Goal: Communication & Community: Answer question/provide support

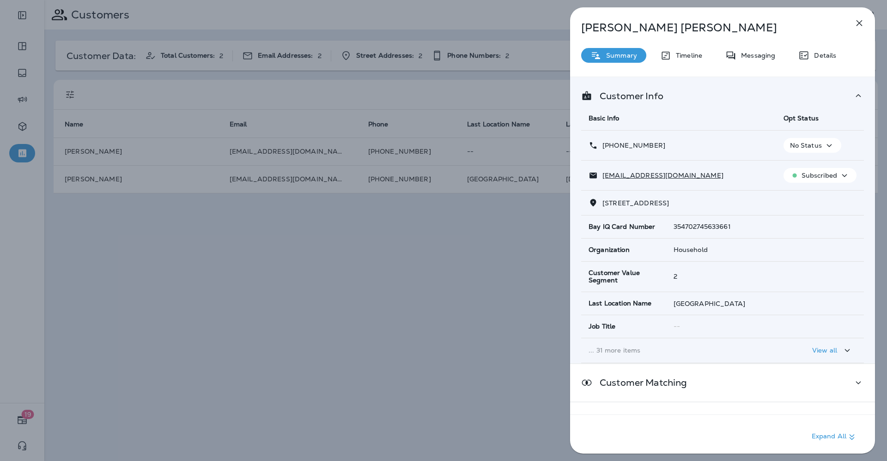
click at [854, 20] on icon "button" at bounding box center [858, 23] width 11 height 11
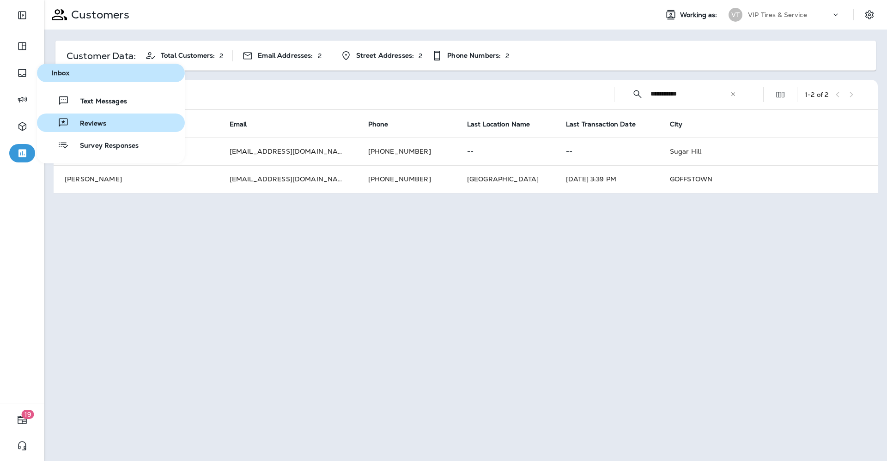
click at [81, 119] on div "Reviews" at bounding box center [74, 122] width 66 height 11
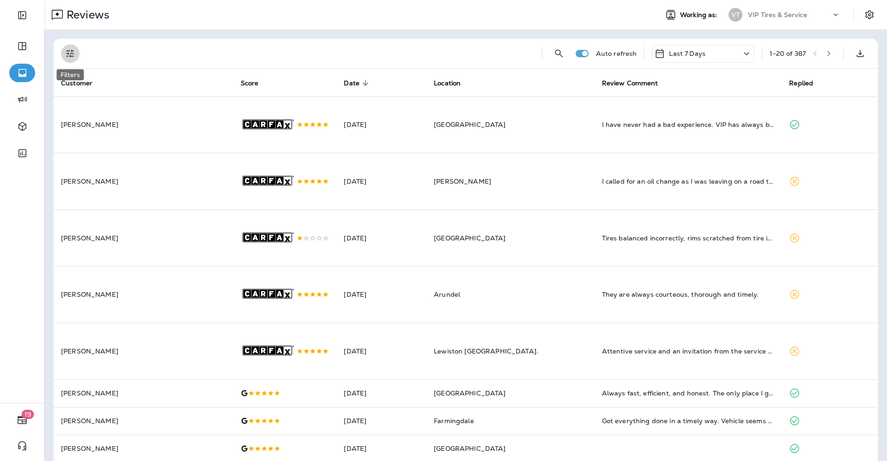
click at [68, 48] on button "Filters" at bounding box center [70, 53] width 18 height 18
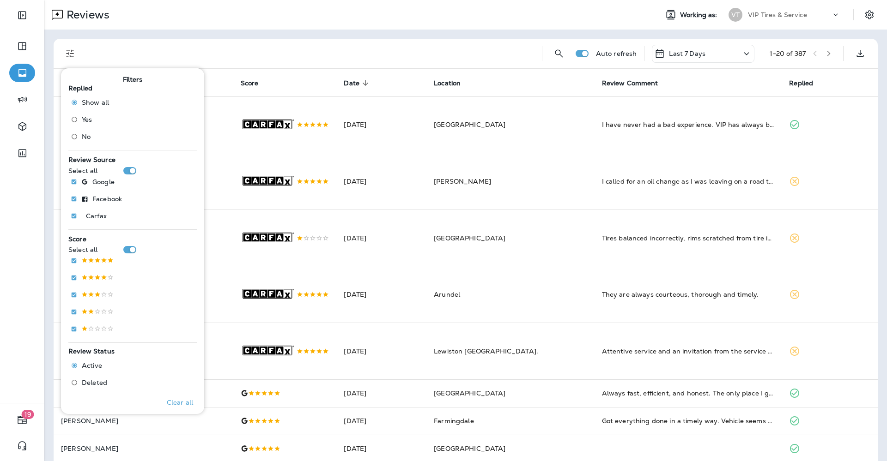
click at [85, 140] on span "No" at bounding box center [86, 136] width 9 height 7
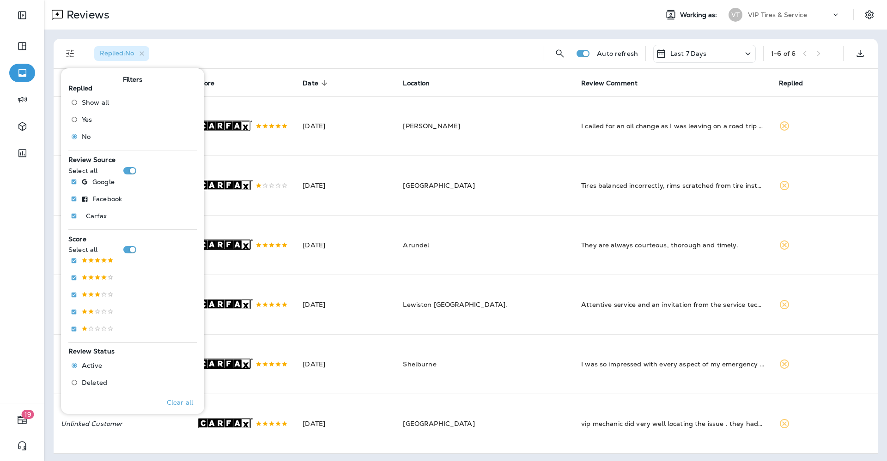
click at [383, 46] on div "Replied : No" at bounding box center [311, 54] width 448 height 30
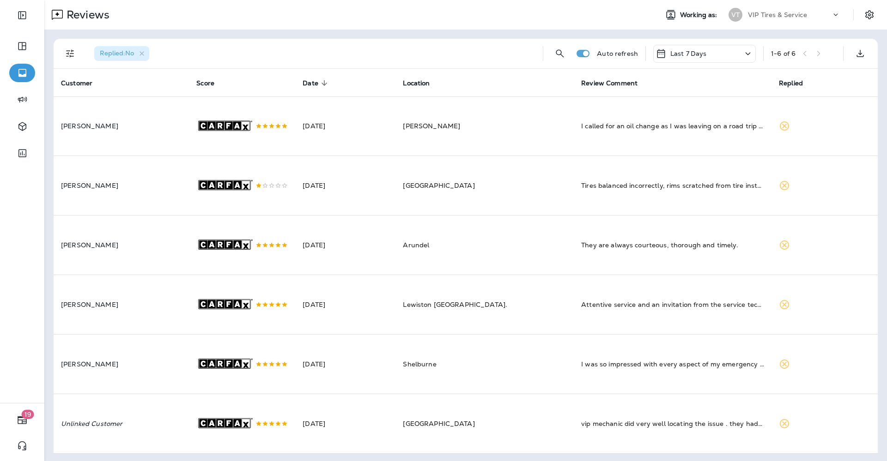
click at [70, 52] on icon "Filters" at bounding box center [70, 53] width 11 height 11
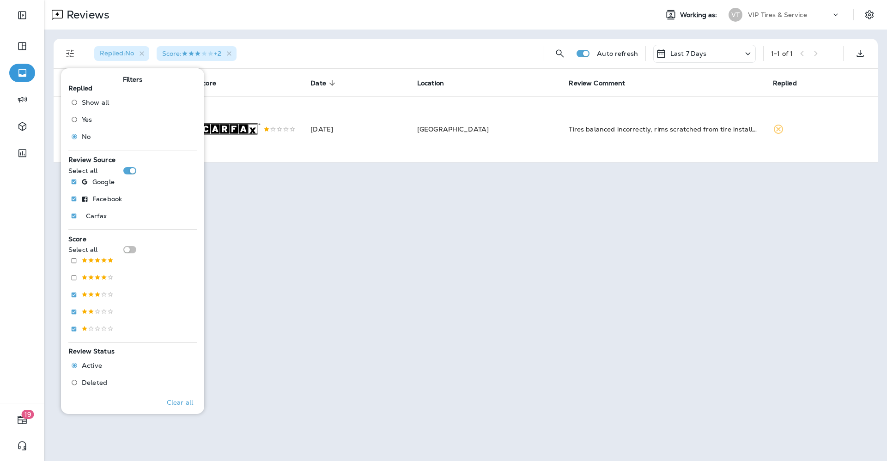
click at [283, 51] on div "Replied : No Score : +2" at bounding box center [311, 54] width 448 height 30
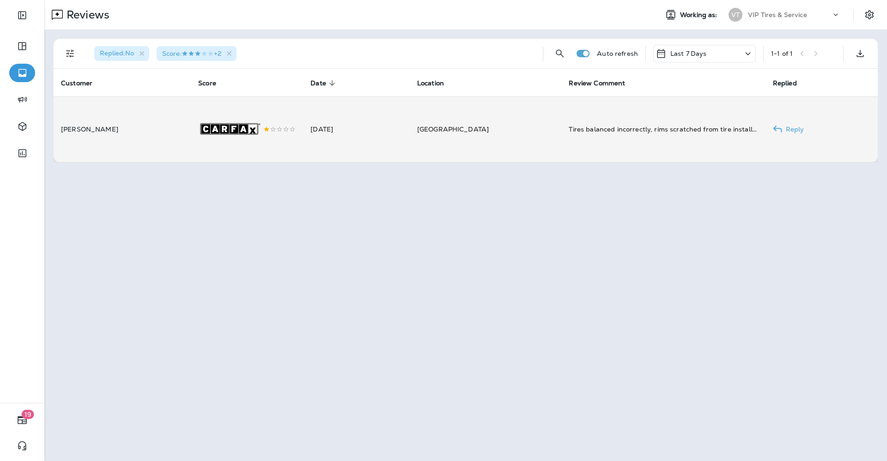
click at [454, 137] on td "[GEOGRAPHIC_DATA]" at bounding box center [486, 130] width 152 height 66
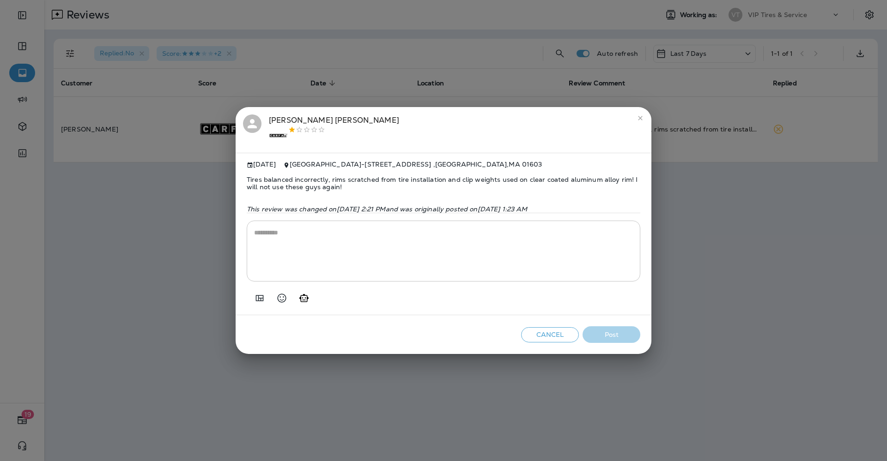
click at [325, 178] on span "Tires balanced incorrectly, rims scratched from tire installation and clip weig…" at bounding box center [443, 184] width 393 height 30
copy span "Tires balanced incorrectly, rims scratched from tire installation and clip weig…"
click at [259, 301] on icon "Add in a premade template" at bounding box center [260, 298] width 8 height 6
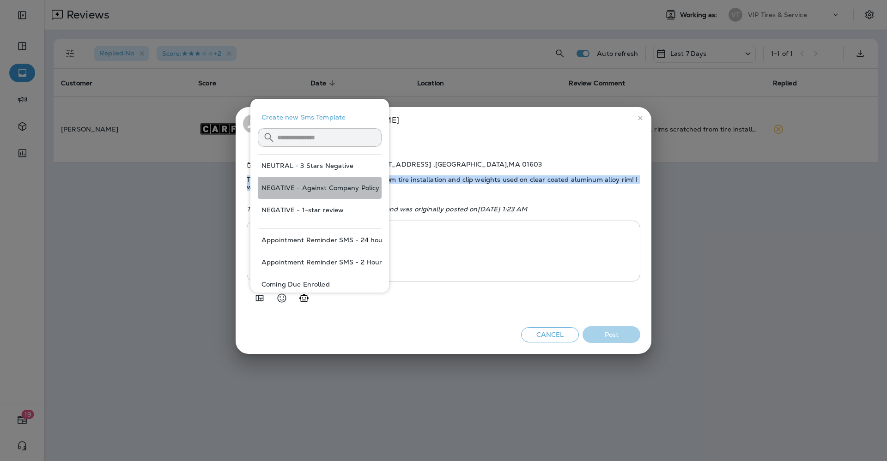
click at [326, 189] on button "NEGATIVE - Against Company Policy" at bounding box center [320, 188] width 124 height 22
type textarea "**********"
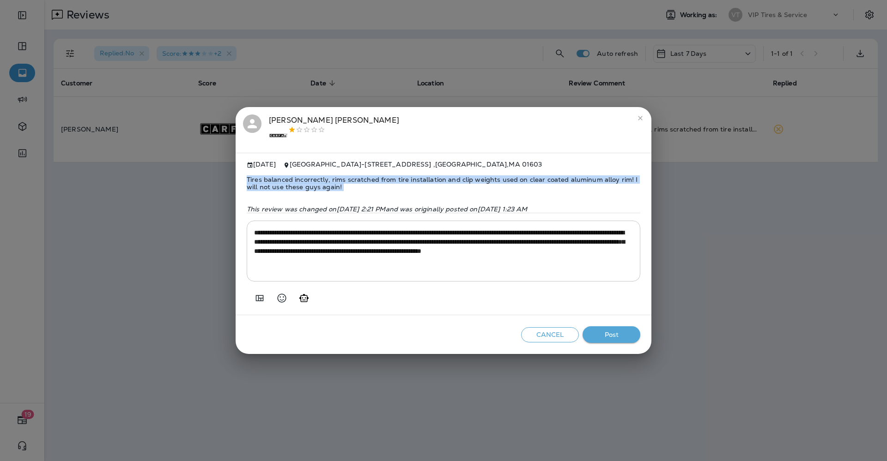
click at [627, 338] on button "Post" at bounding box center [611, 335] width 58 height 17
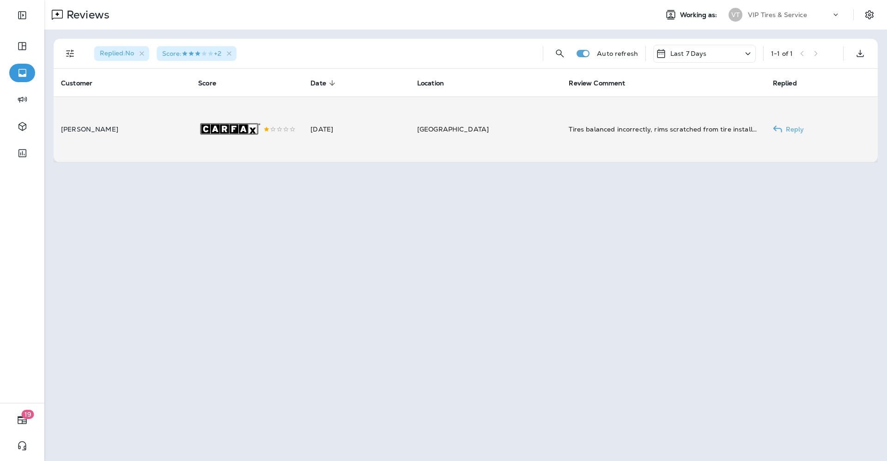
click at [191, 123] on td ".st0{fill-rule:evenodd;clip-rule:evenodd;fill:#FFFFFF;} .st1{fill-rule:evenodd;…" at bounding box center [247, 130] width 112 height 66
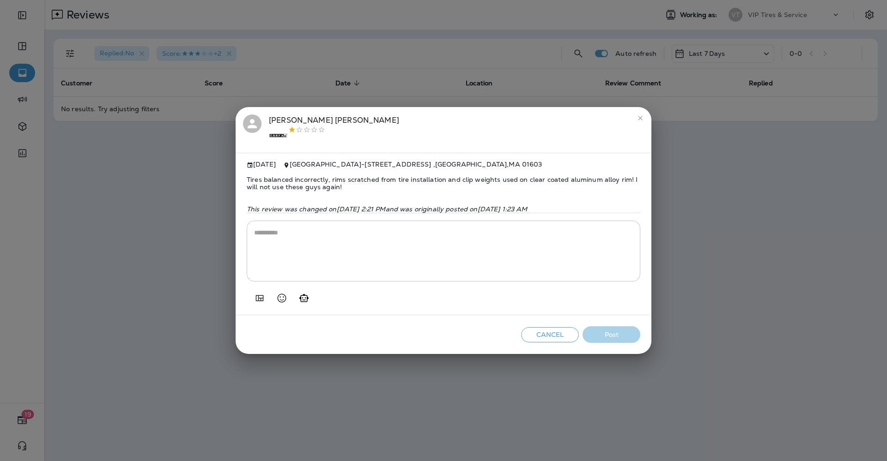
click at [310, 126] on div ".st0{fill-rule:evenodd;clip-rule:evenodd;fill:#FFFFFF;} .st1{fill-rule:evenodd;…" at bounding box center [334, 135] width 130 height 19
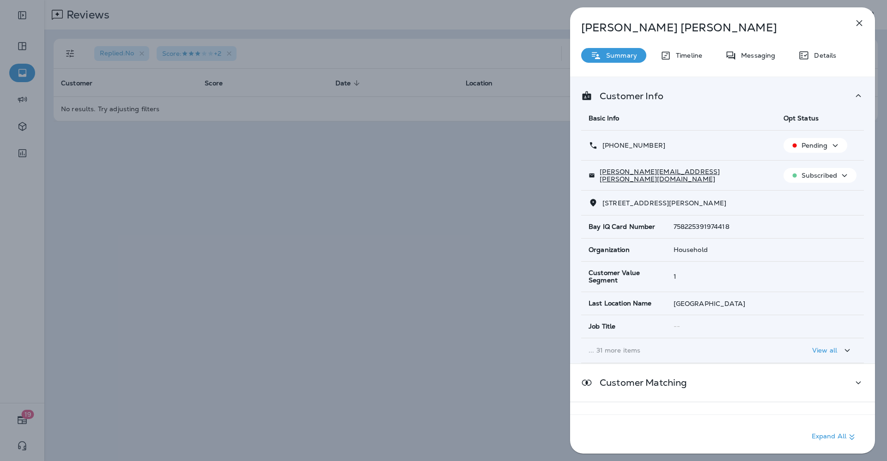
drag, startPoint x: 684, startPoint y: 148, endPoint x: 599, endPoint y: 142, distance: 84.7
click at [599, 142] on div "[PHONE_NUMBER]" at bounding box center [678, 146] width 180 height 10
drag, startPoint x: 623, startPoint y: 143, endPoint x: 618, endPoint y: 147, distance: 6.5
copy p "[PHONE_NUMBER]"
drag, startPoint x: 685, startPoint y: 179, endPoint x: 601, endPoint y: 177, distance: 84.1
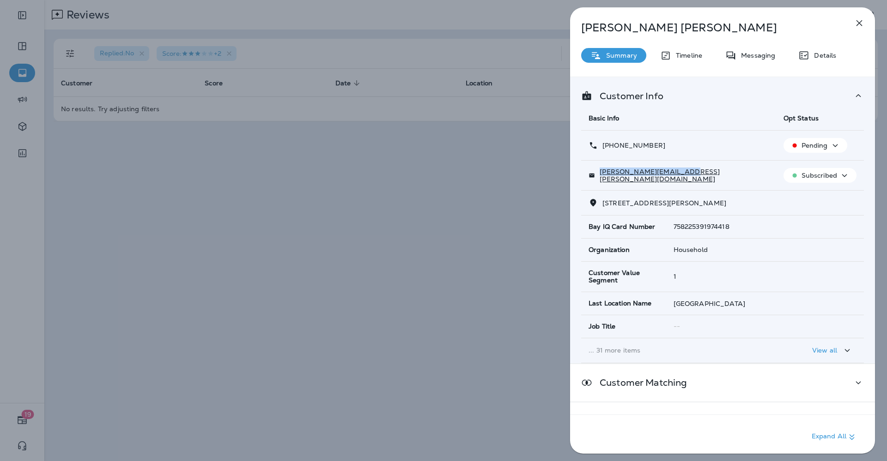
click at [601, 177] on div "[PERSON_NAME][EMAIL_ADDRESS][PERSON_NAME][DOMAIN_NAME]" at bounding box center [678, 175] width 180 height 15
copy p "[PERSON_NAME][EMAIL_ADDRESS][PERSON_NAME][DOMAIN_NAME]"
click at [855, 21] on icon "button" at bounding box center [858, 23] width 11 height 11
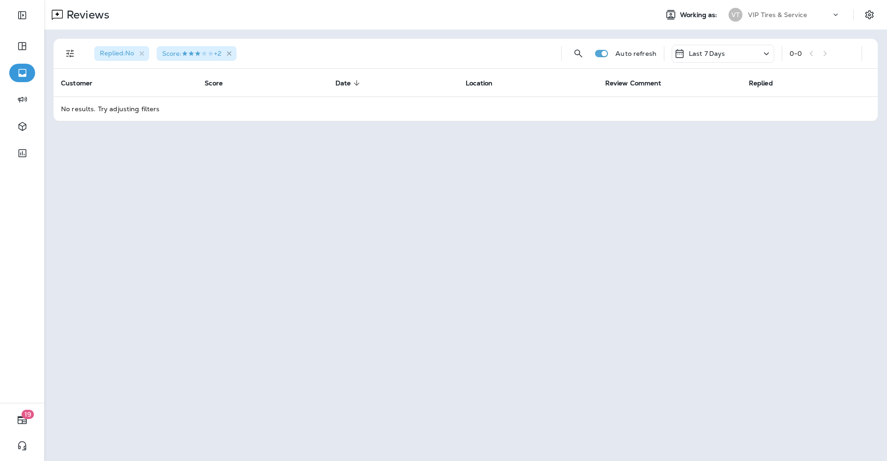
click at [233, 54] on icon "button" at bounding box center [229, 54] width 8 height 8
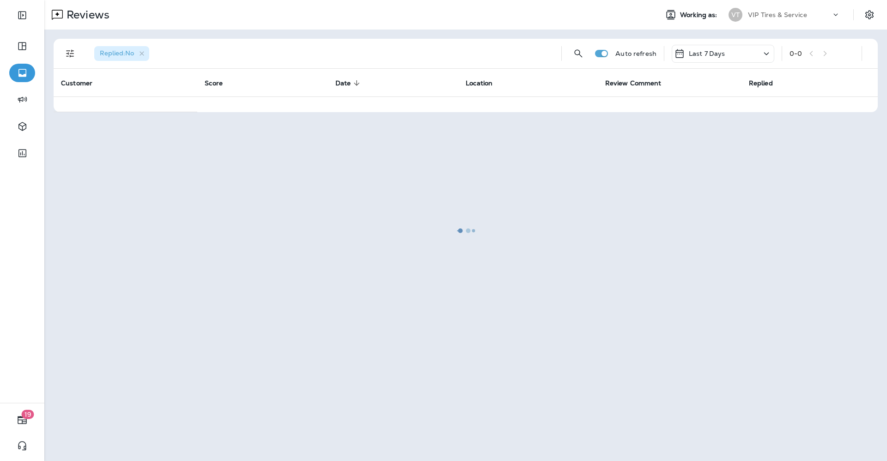
click at [144, 54] on div at bounding box center [465, 231] width 841 height 460
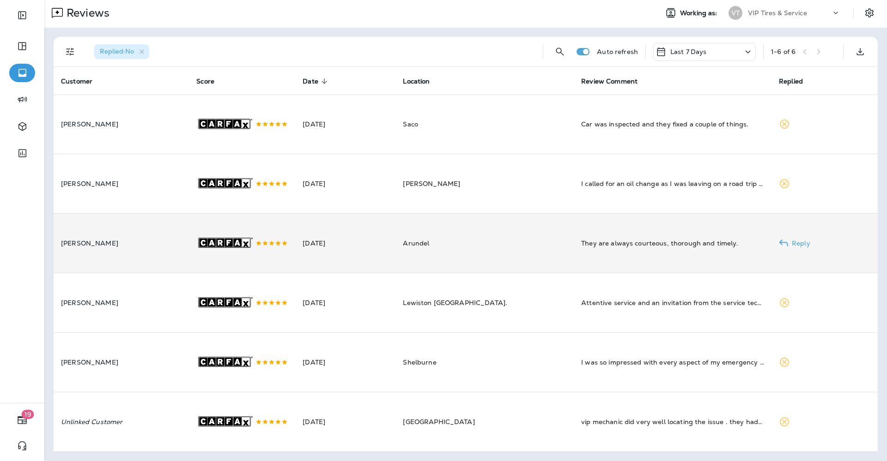
scroll to position [22, 0]
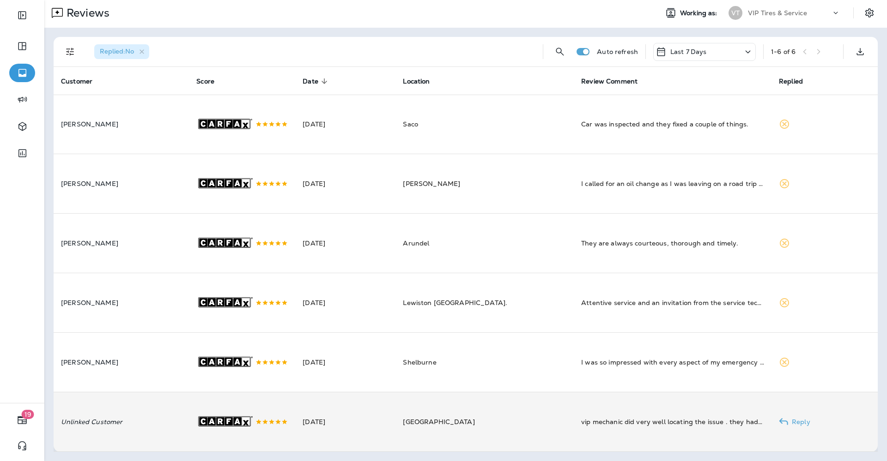
click at [364, 402] on td "[DATE]" at bounding box center [345, 423] width 100 height 60
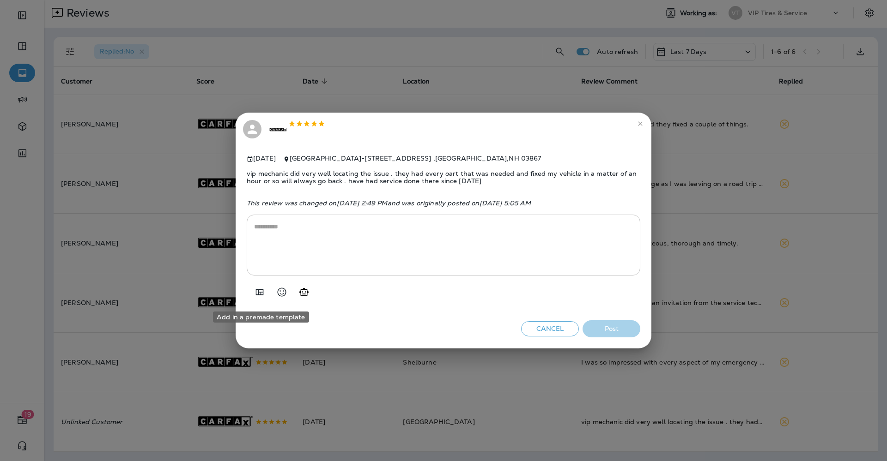
click at [260, 293] on icon "Add in a premade template" at bounding box center [259, 292] width 11 height 11
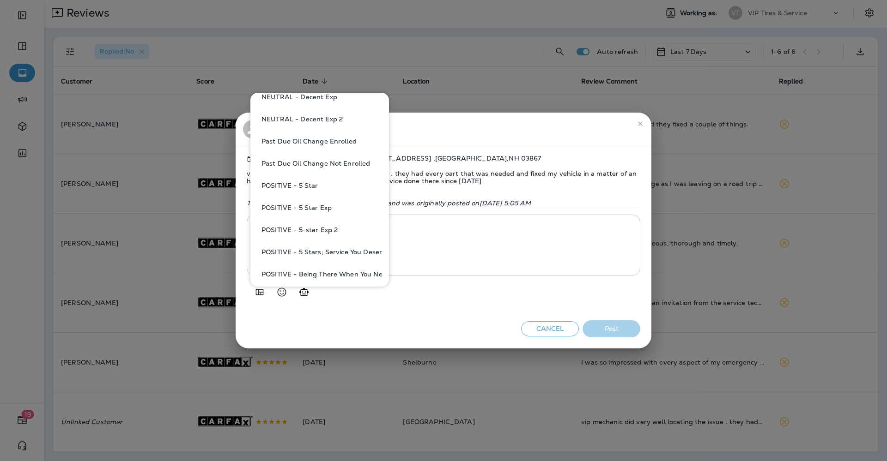
scroll to position [577, 0]
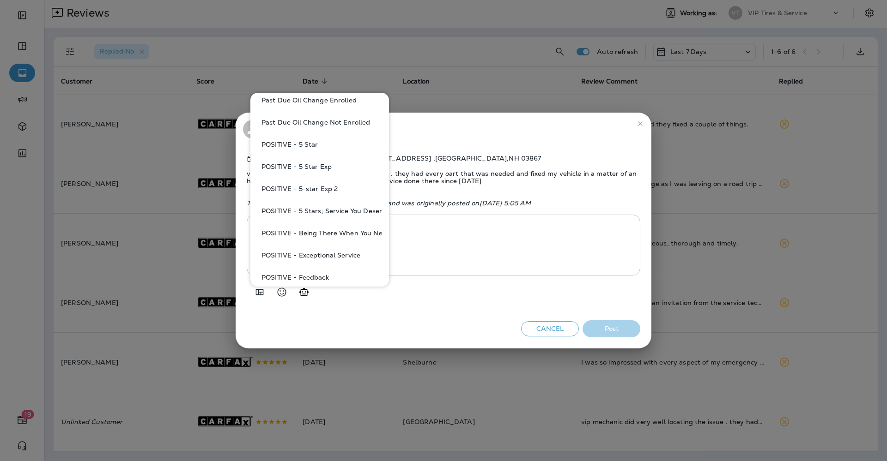
click at [310, 146] on button "POSITIVE - 5 Star" at bounding box center [320, 144] width 124 height 22
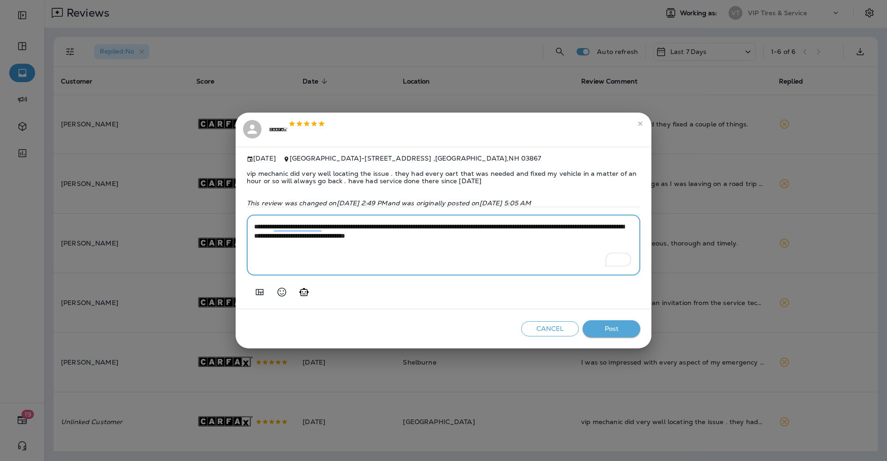
drag, startPoint x: 553, startPoint y: 231, endPoint x: 469, endPoint y: 227, distance: 84.1
click at [469, 227] on textarea "**********" at bounding box center [443, 245] width 379 height 46
type textarea "**********"
click at [610, 330] on button "Post" at bounding box center [611, 329] width 58 height 17
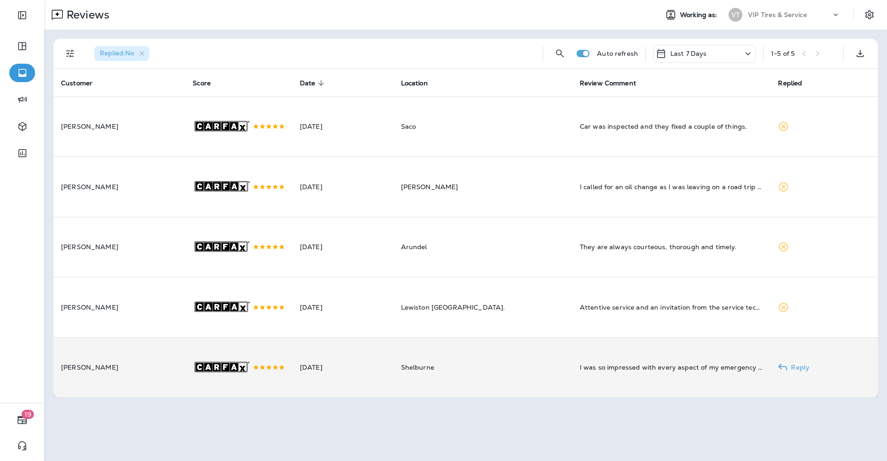
scroll to position [0, 0]
click at [198, 157] on icon ".st0{fill-rule:evenodd;clip-rule:evenodd;fill:#FFFFFF;} .st1{fill-rule:evenodd;…" at bounding box center [223, 127] width 60 height 60
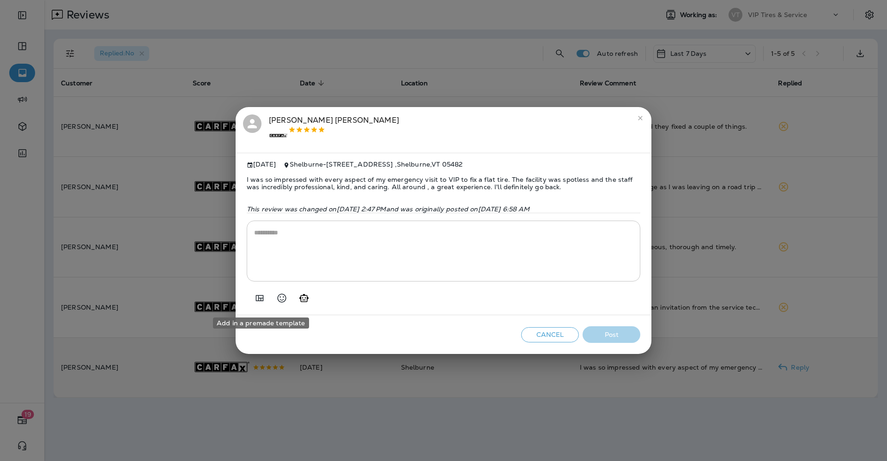
click at [255, 302] on icon "Add in a premade template" at bounding box center [259, 298] width 11 height 11
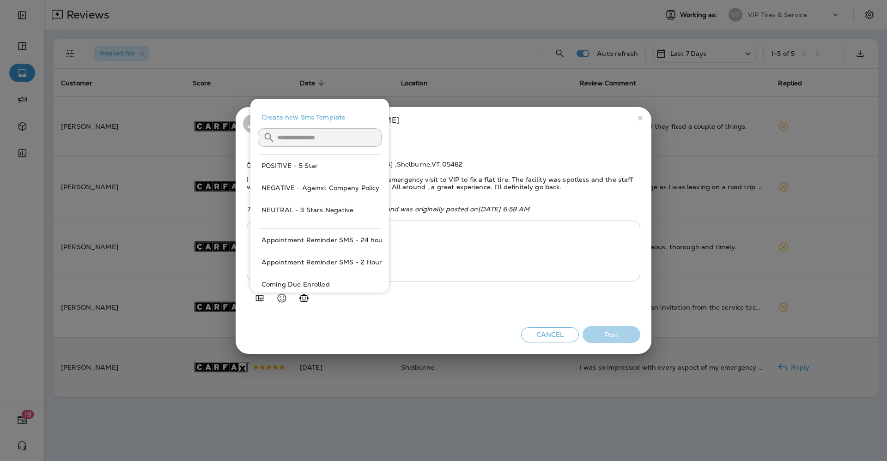
click at [277, 162] on button "POSITIVE - 5 Star" at bounding box center [320, 166] width 124 height 22
type textarea "**********"
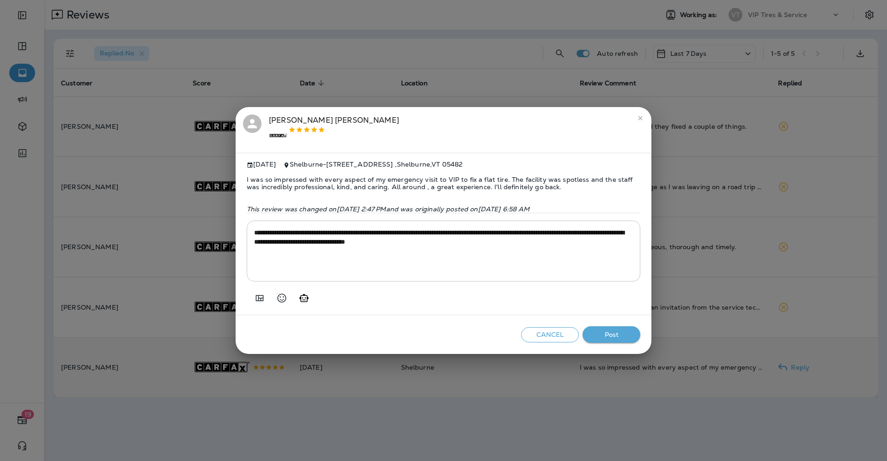
click at [602, 328] on div "Cancel Post" at bounding box center [444, 334] width 416 height 39
click at [602, 336] on button "Post" at bounding box center [611, 335] width 58 height 17
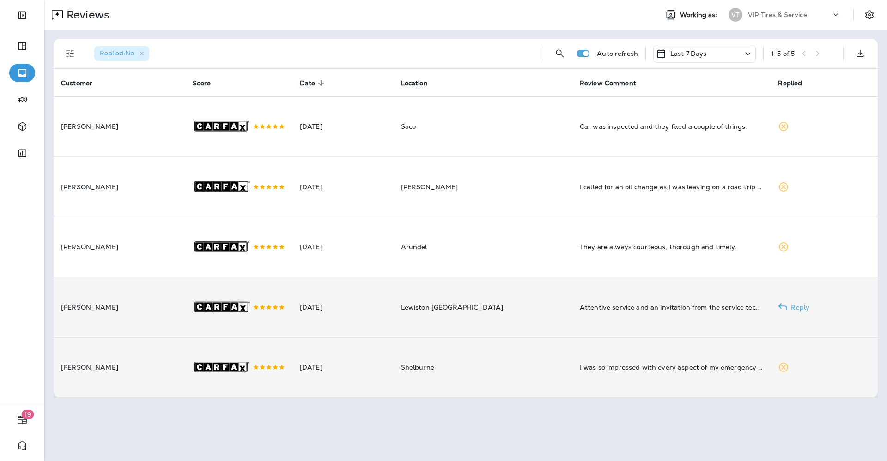
click at [177, 311] on p "[PERSON_NAME]" at bounding box center [119, 307] width 117 height 7
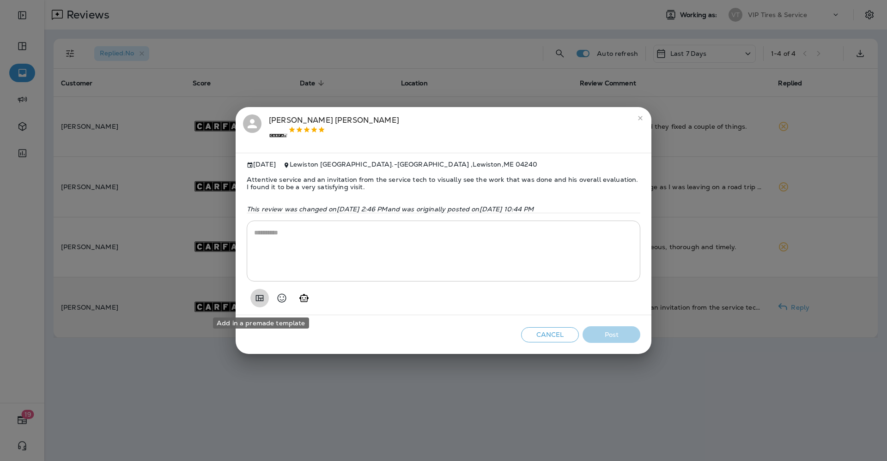
click at [259, 297] on icon "Add in a premade template" at bounding box center [259, 298] width 11 height 11
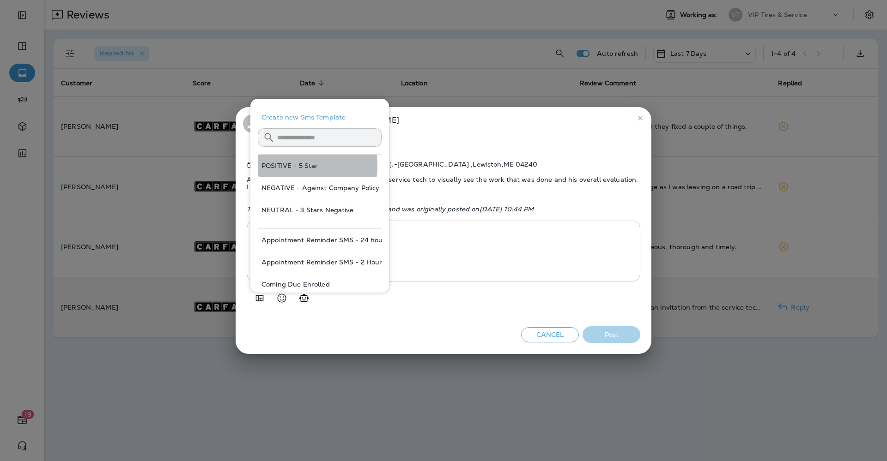
click at [291, 165] on button "POSITIVE - 5 Star" at bounding box center [320, 166] width 124 height 22
type textarea "**********"
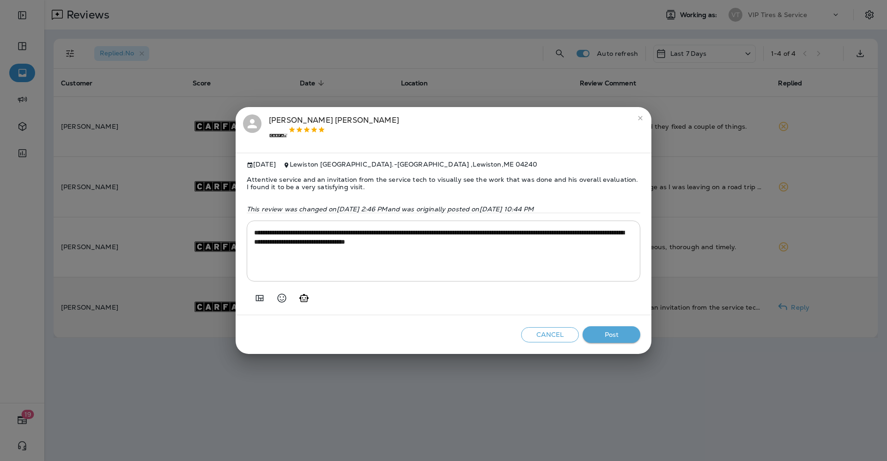
click at [613, 336] on button "Post" at bounding box center [611, 335] width 58 height 17
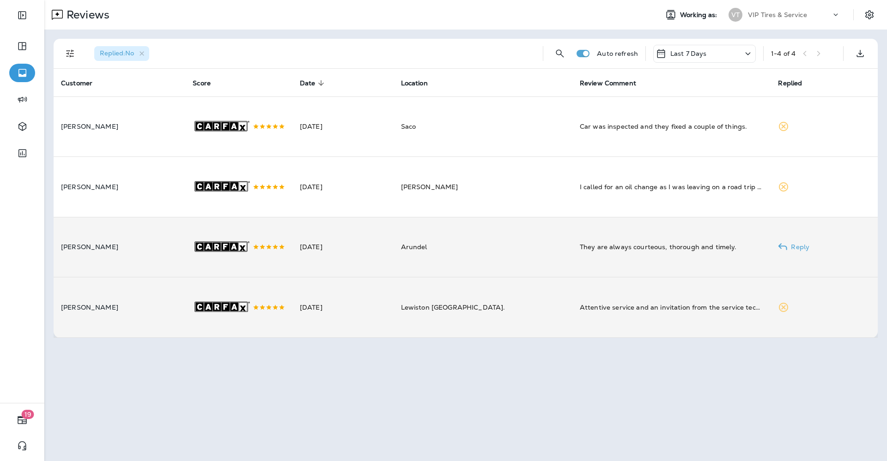
click at [247, 130] on rect at bounding box center [243, 126] width 8 height 8
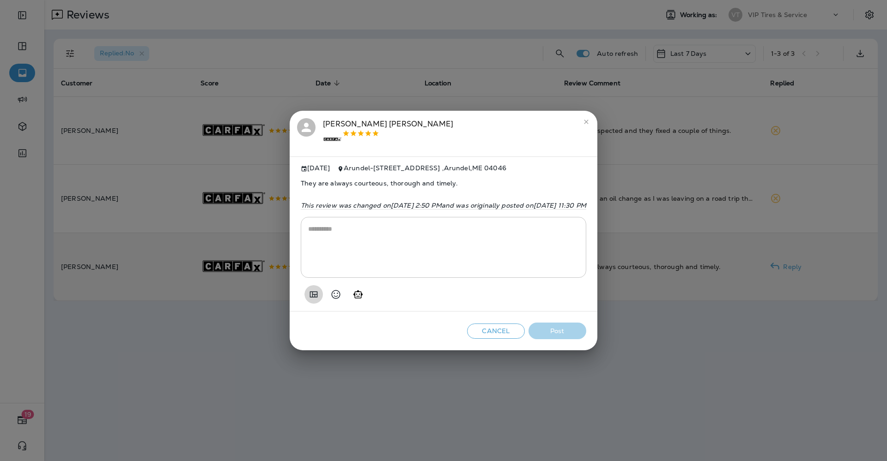
click at [308, 299] on icon "Add in a premade template" at bounding box center [313, 294] width 11 height 11
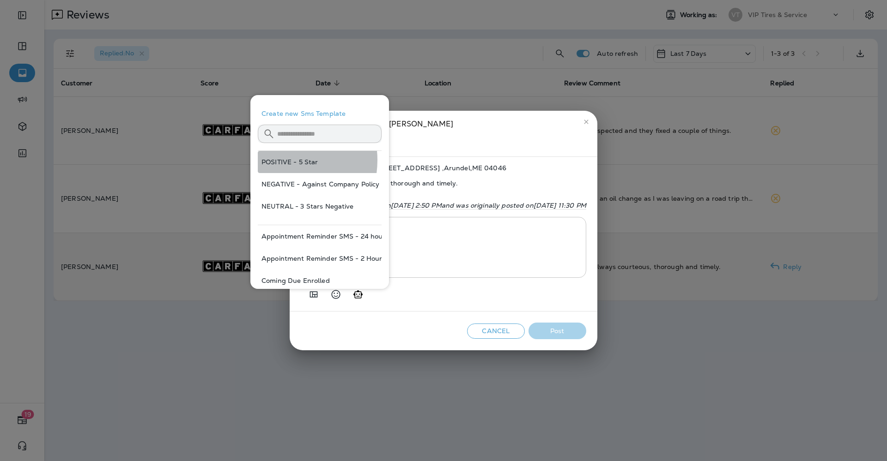
click at [280, 160] on button "POSITIVE - 5 Star" at bounding box center [320, 162] width 124 height 22
type textarea "**********"
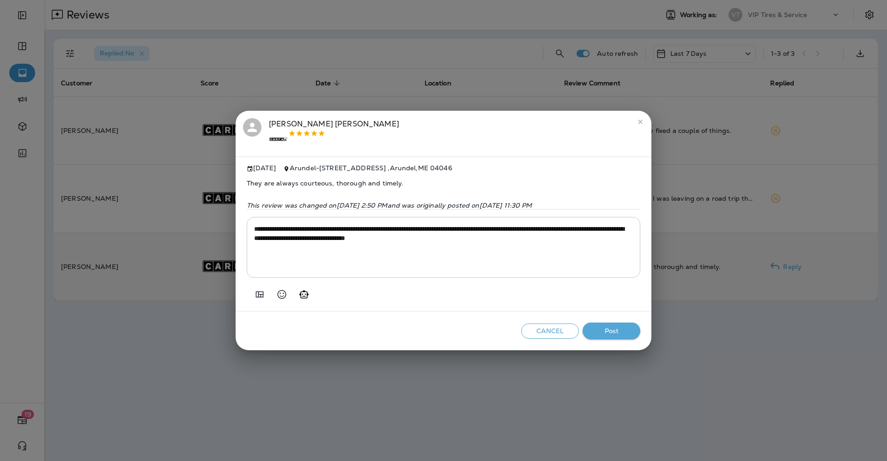
click at [622, 329] on button "Post" at bounding box center [611, 331] width 58 height 17
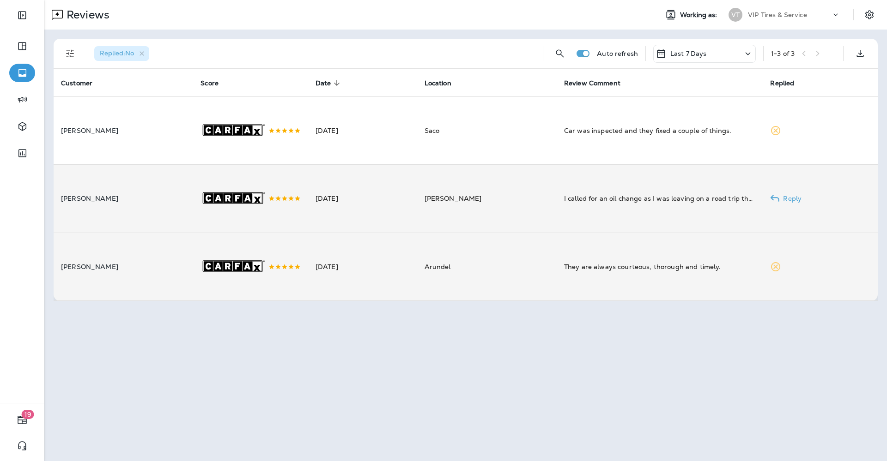
click at [197, 190] on td ".st0{fill-rule:evenodd;clip-rule:evenodd;fill:#FFFFFF;} .st1{fill-rule:evenodd;…" at bounding box center [250, 199] width 115 height 68
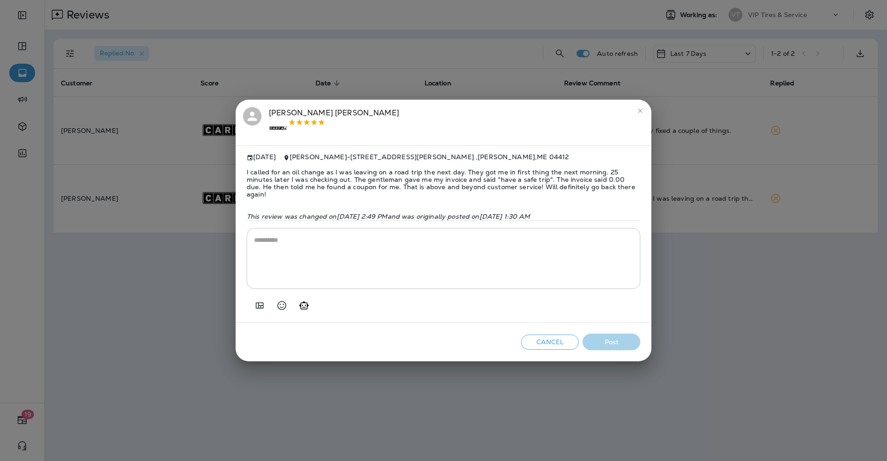
click at [260, 307] on icon "Add in a premade template" at bounding box center [259, 305] width 11 height 11
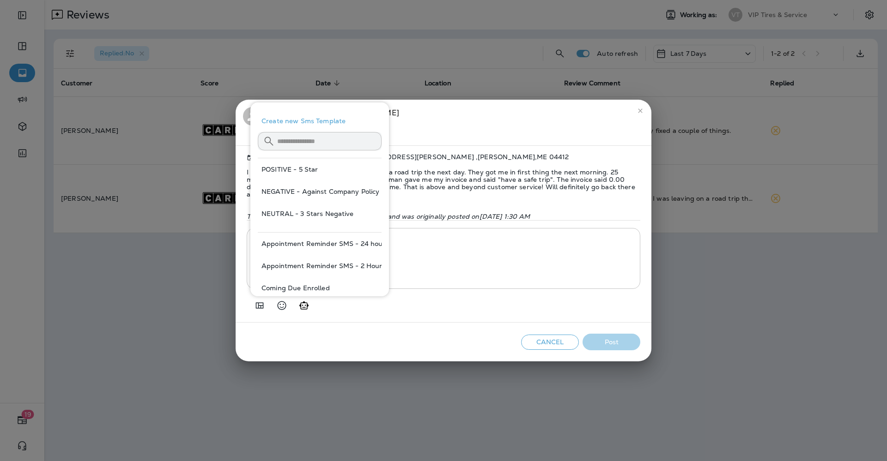
click at [310, 167] on button "POSITIVE - 5 Star" at bounding box center [320, 169] width 124 height 22
type textarea "**********"
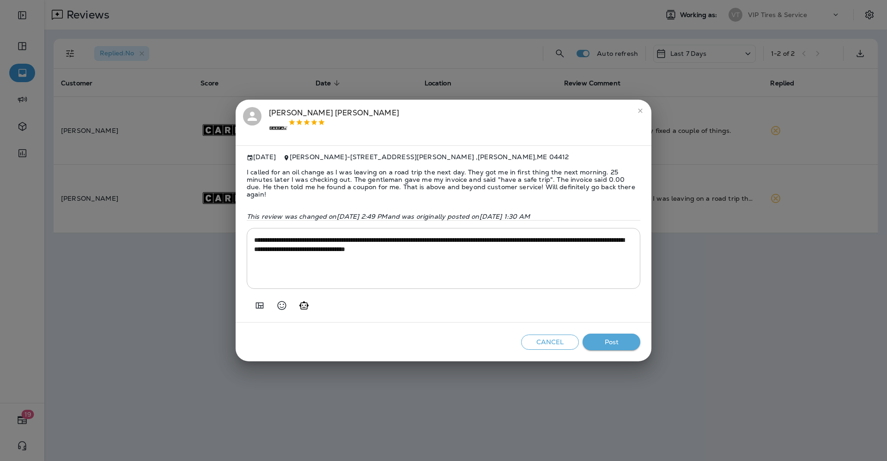
click at [616, 339] on button "Post" at bounding box center [611, 342] width 58 height 17
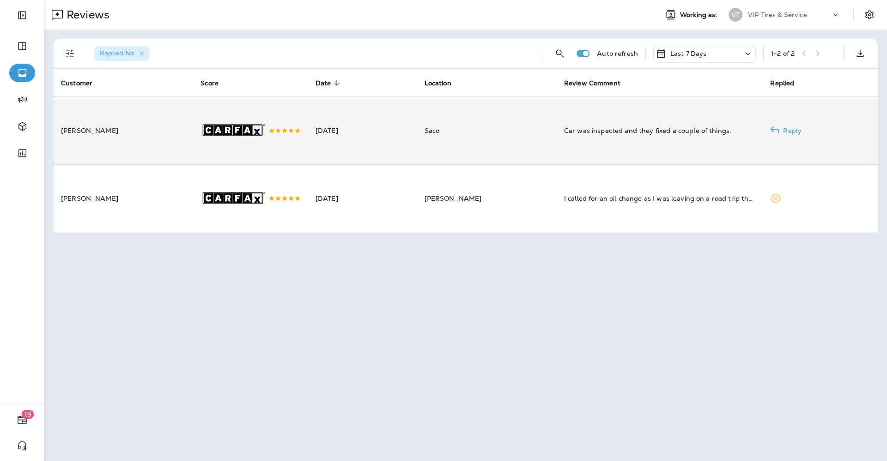
click at [204, 135] on rect at bounding box center [208, 130] width 9 height 10
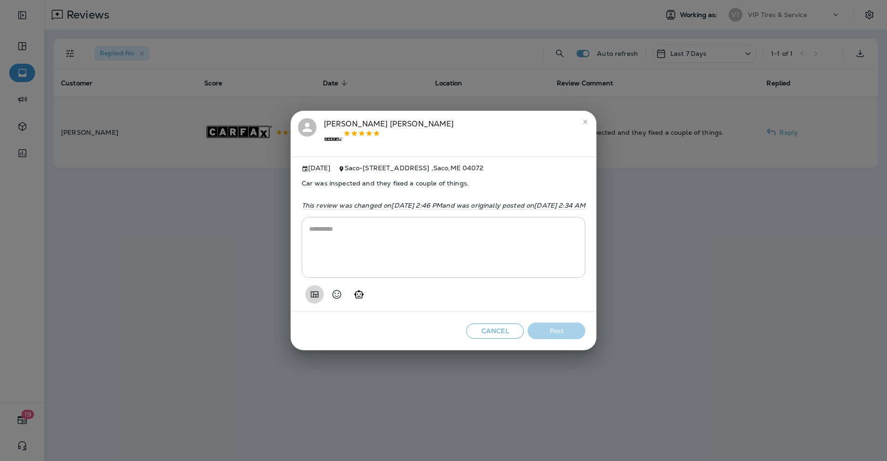
click at [309, 294] on icon "Add in a premade template" at bounding box center [314, 294] width 11 height 11
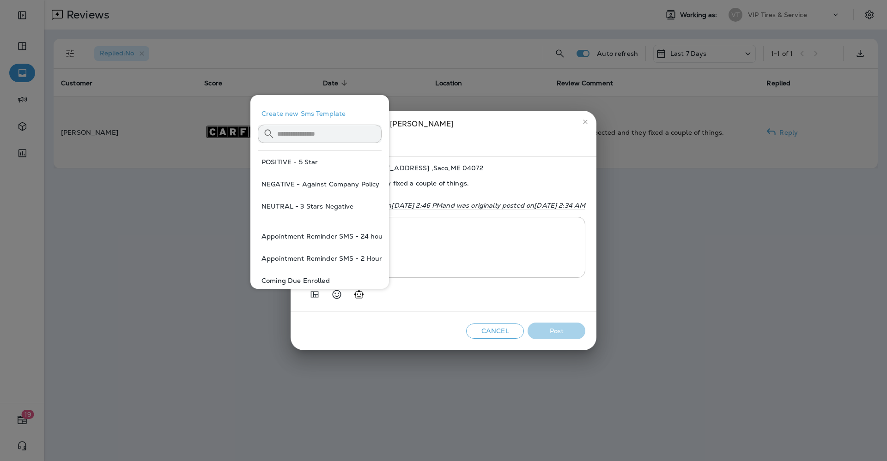
click at [299, 163] on button "POSITIVE - 5 Star" at bounding box center [320, 162] width 124 height 22
type textarea "**********"
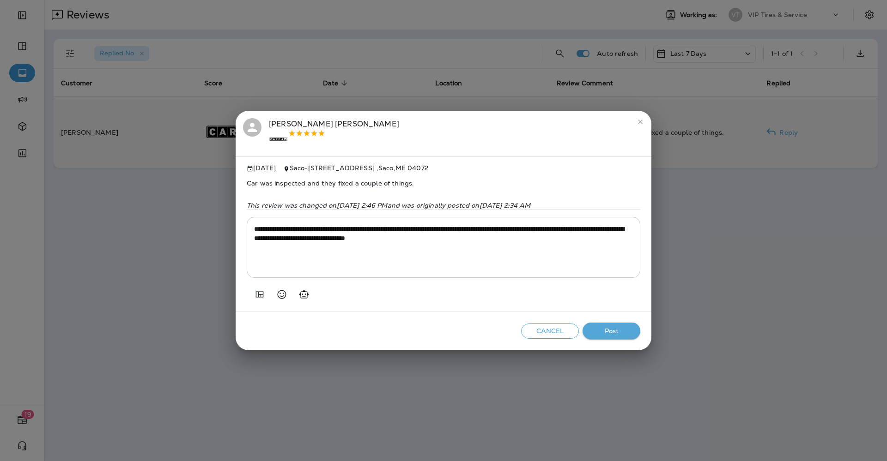
click at [619, 336] on button "Post" at bounding box center [611, 331] width 58 height 17
